Goal: Transaction & Acquisition: Book appointment/travel/reservation

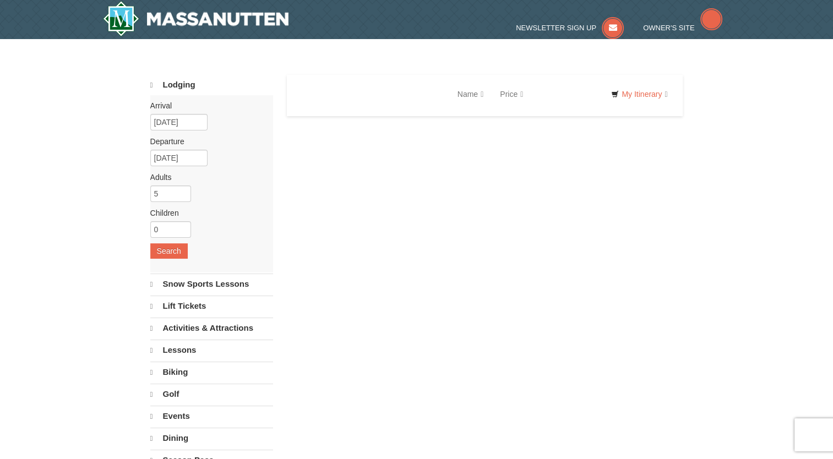
select select "9"
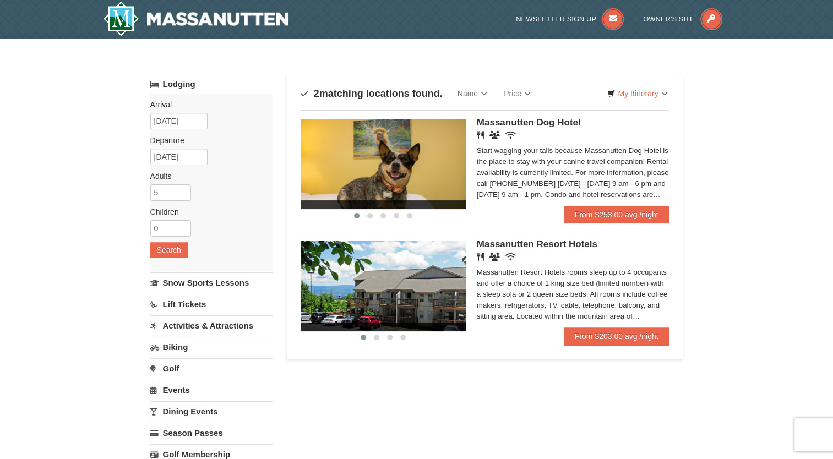
click at [452, 307] on img at bounding box center [382, 285] width 165 height 90
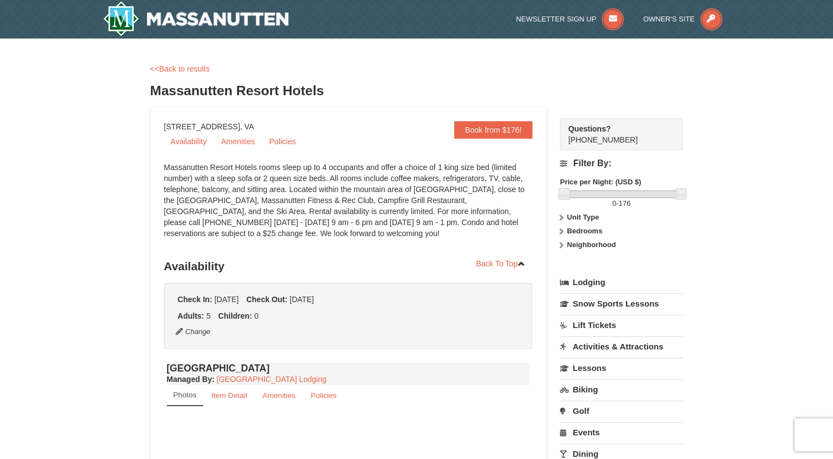
select select "9"
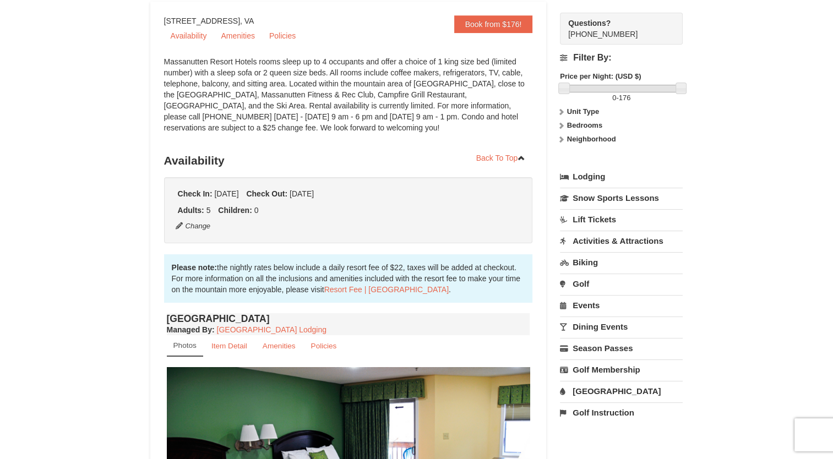
scroll to position [107, 0]
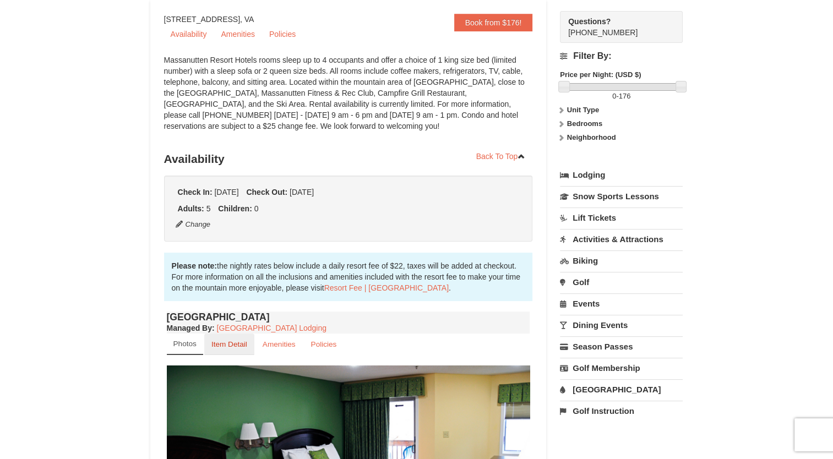
drag, startPoint x: 240, startPoint y: 349, endPoint x: 222, endPoint y: 354, distance: 18.8
click at [222, 354] on link "Item Detail" at bounding box center [229, 343] width 50 height 21
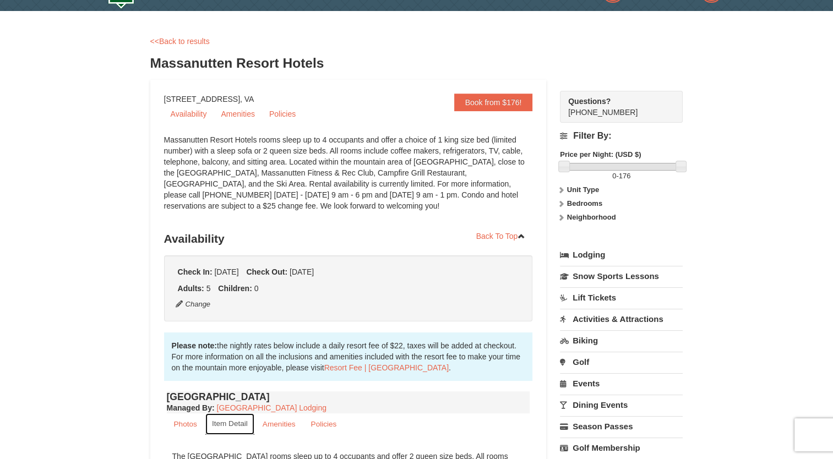
scroll to position [0, 0]
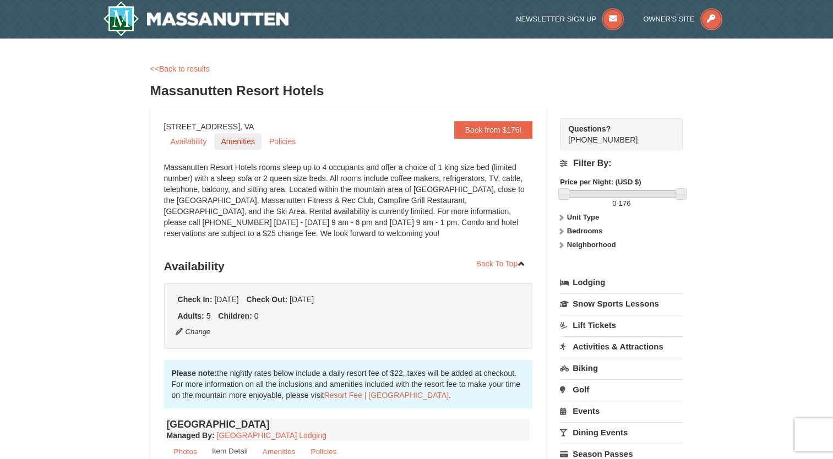
click at [249, 141] on link "Amenities" at bounding box center [237, 141] width 47 height 17
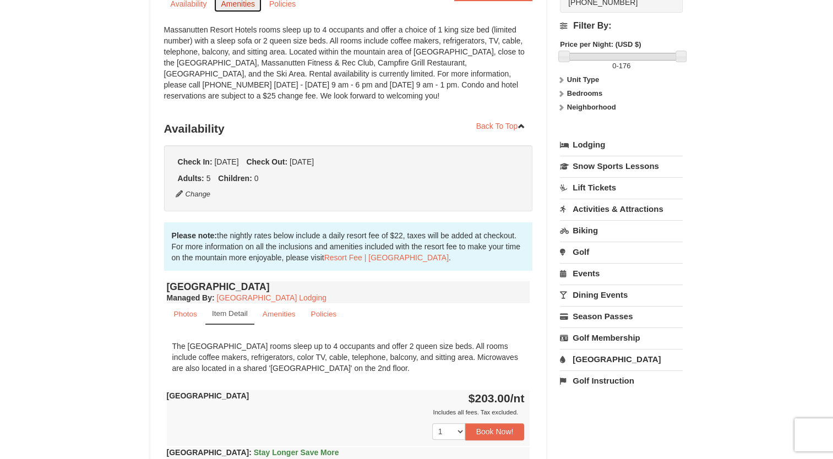
scroll to position [134, 0]
